Goal: Navigation & Orientation: Find specific page/section

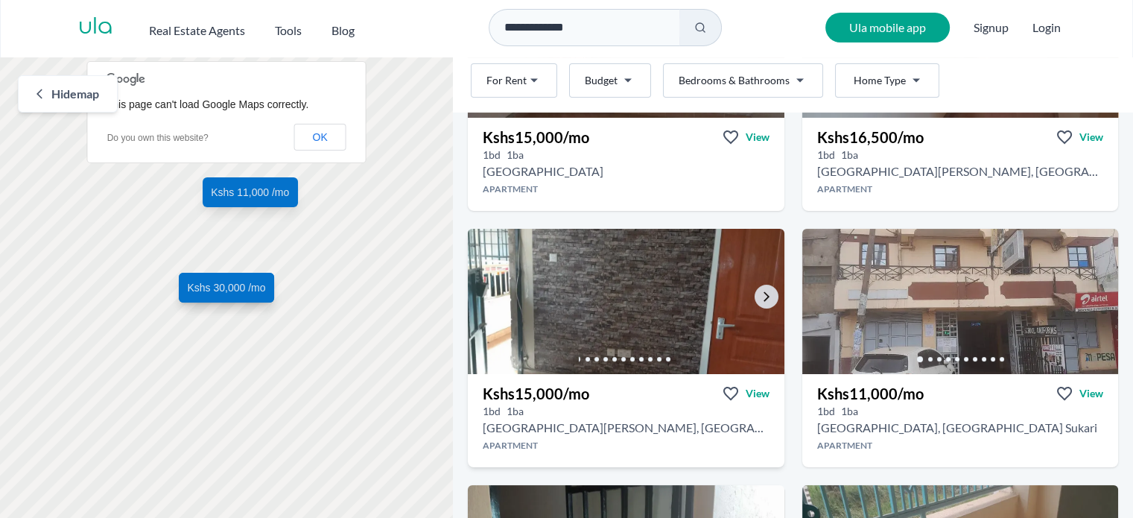
scroll to position [521, 0]
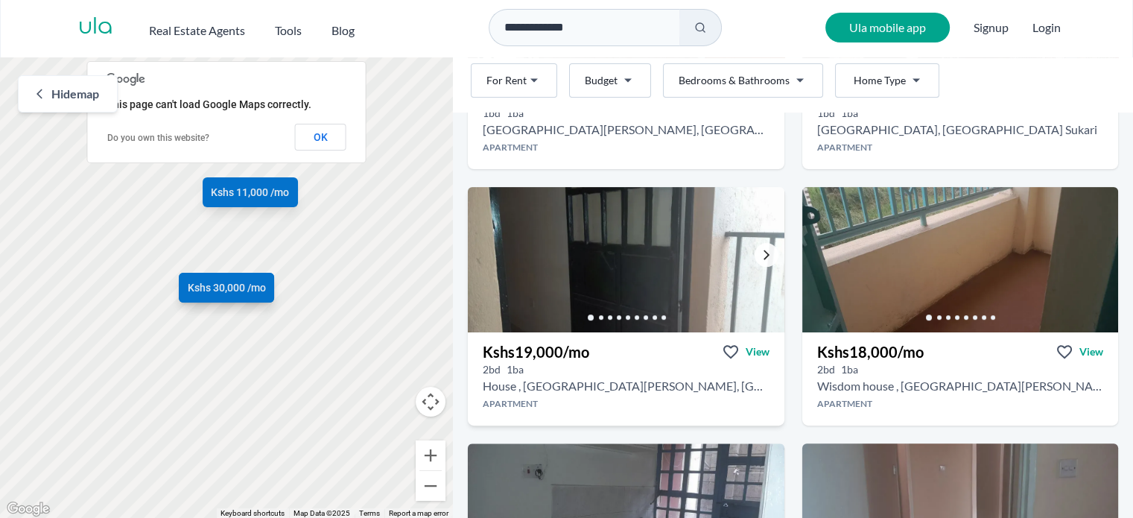
click at [763, 252] on icon "Go to the next property image" at bounding box center [766, 255] width 6 height 10
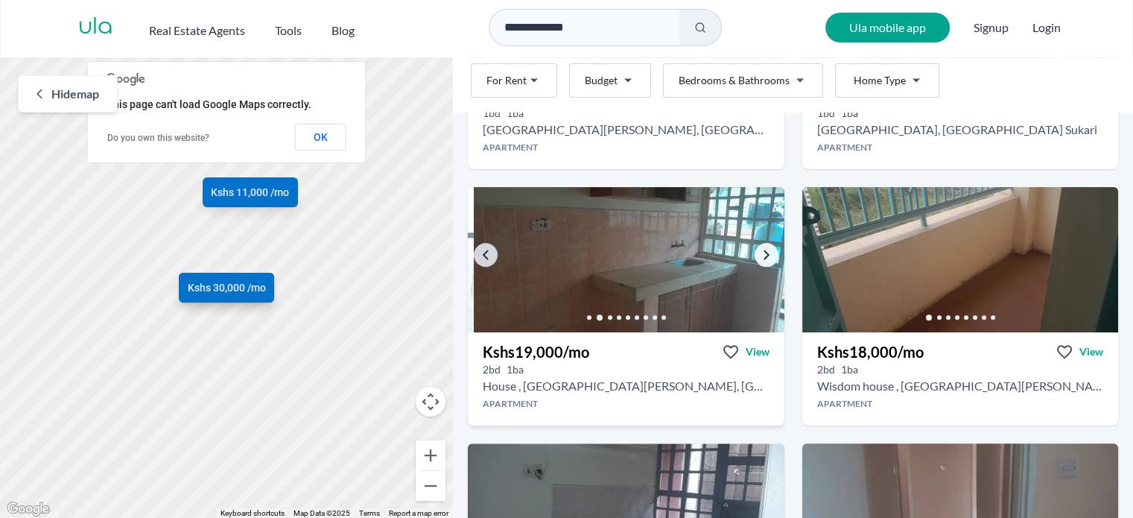
click at [763, 255] on icon "Go to the next property image" at bounding box center [766, 255] width 6 height 10
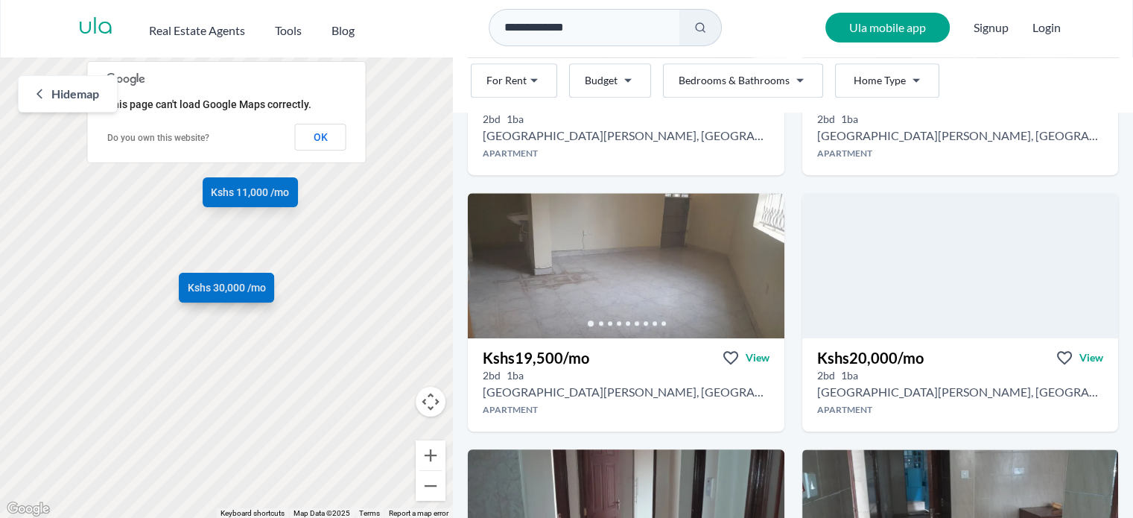
scroll to position [894, 0]
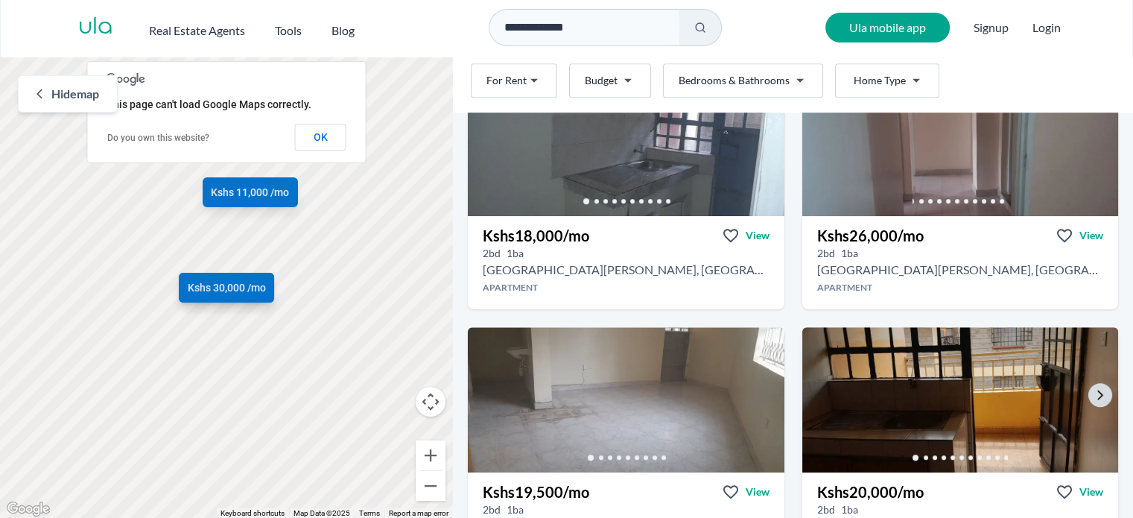
click at [902, 375] on img at bounding box center [960, 399] width 332 height 153
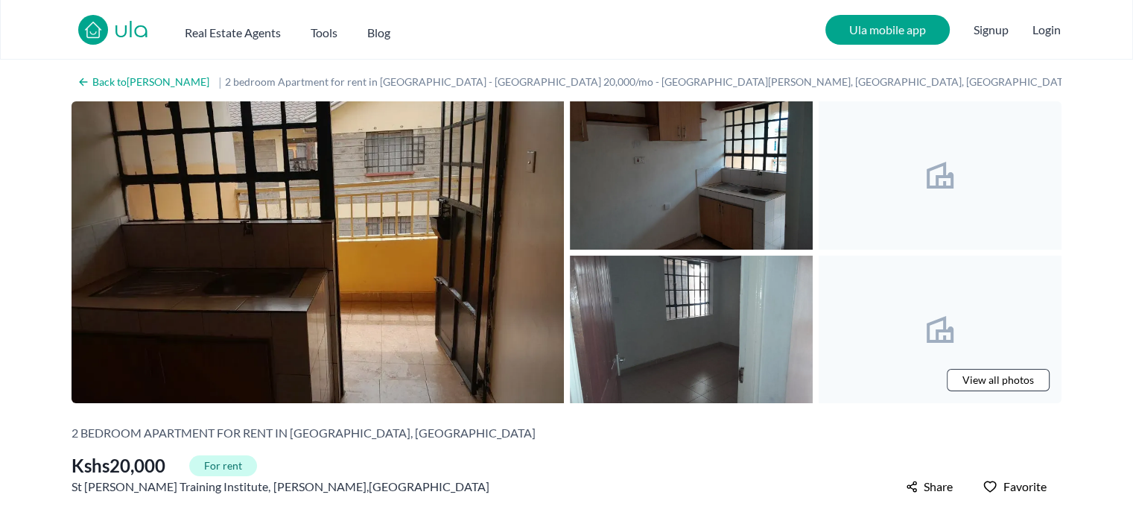
scroll to position [298, 0]
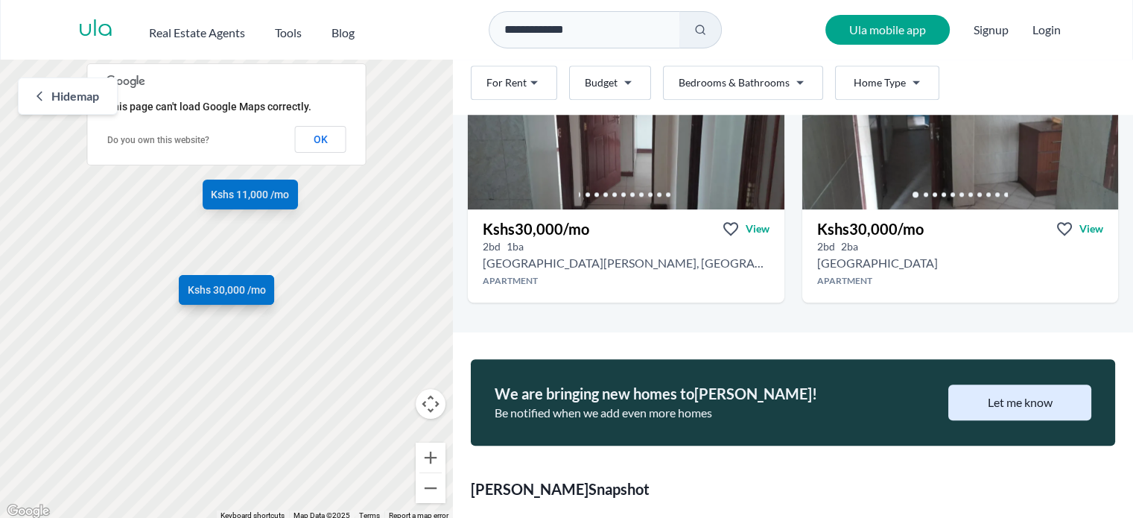
scroll to position [1713, 0]
